Goal: Transaction & Acquisition: Purchase product/service

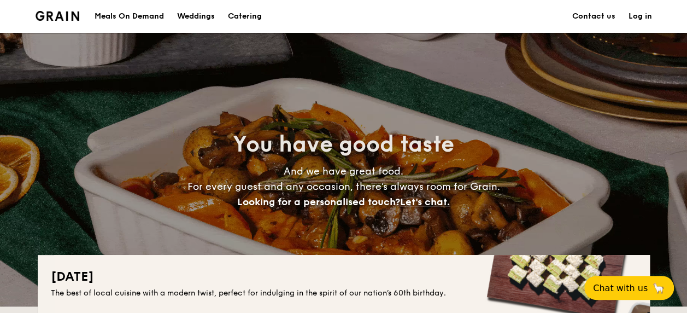
click at [144, 11] on div "Meals On Demand" at bounding box center [129, 16] width 69 height 33
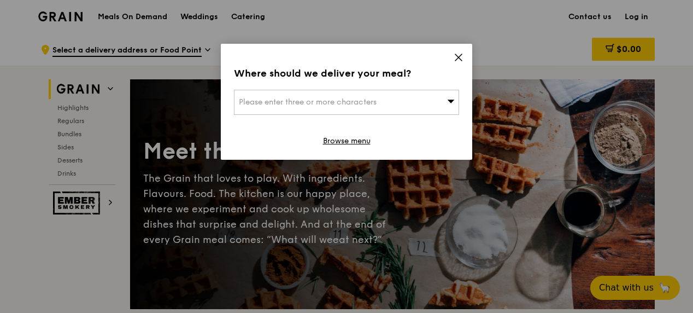
click at [274, 105] on span "Please enter three or more characters" at bounding box center [308, 101] width 138 height 9
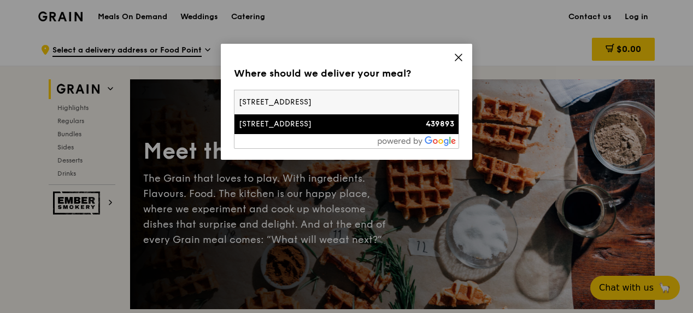
type input "[STREET_ADDRESS]"
click at [266, 126] on div "[STREET_ADDRESS]" at bounding box center [320, 124] width 162 height 11
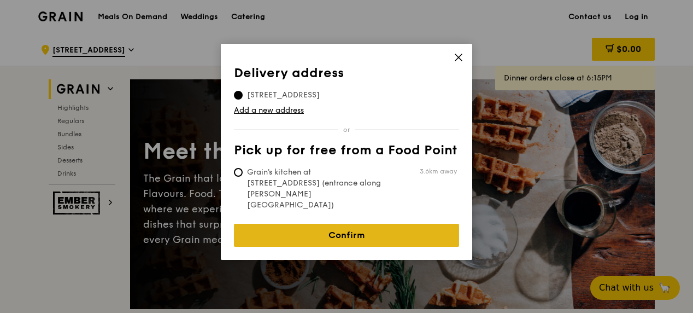
click at [355, 224] on link "Confirm" at bounding box center [346, 235] width 225 height 23
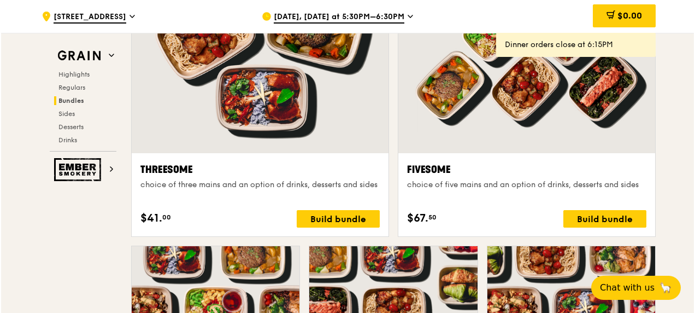
scroll to position [1994, 0]
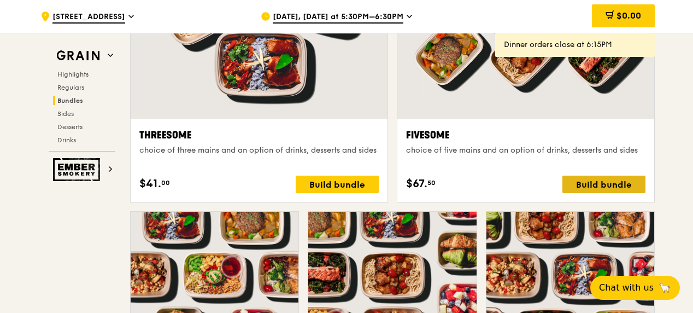
click at [590, 181] on div "Build bundle" at bounding box center [603, 183] width 83 height 17
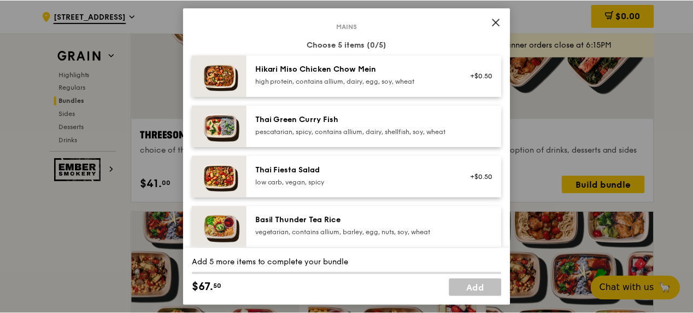
scroll to position [0, 0]
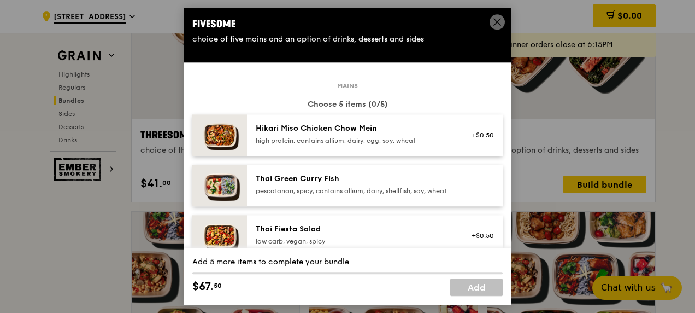
click at [494, 25] on icon at bounding box center [497, 22] width 7 height 7
